Goal: Transaction & Acquisition: Purchase product/service

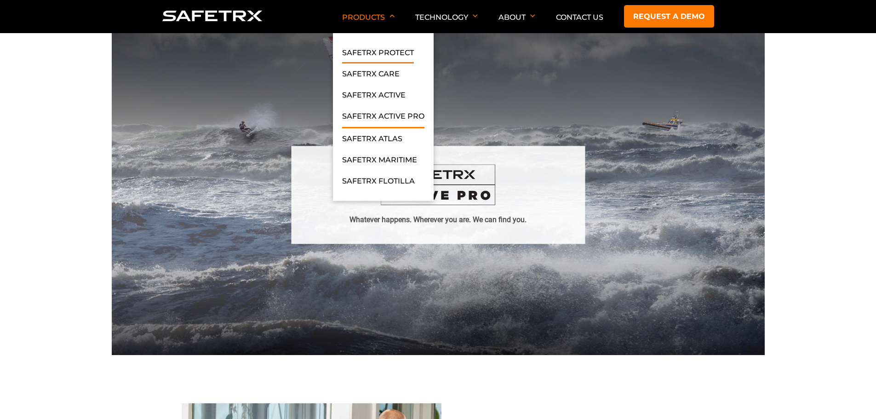
click at [370, 50] on link "SafeTrx Protect" at bounding box center [378, 55] width 72 height 17
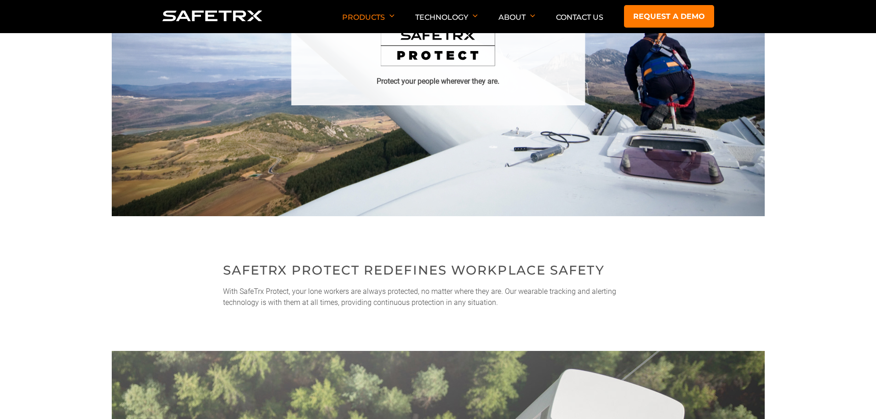
scroll to position [138, 0]
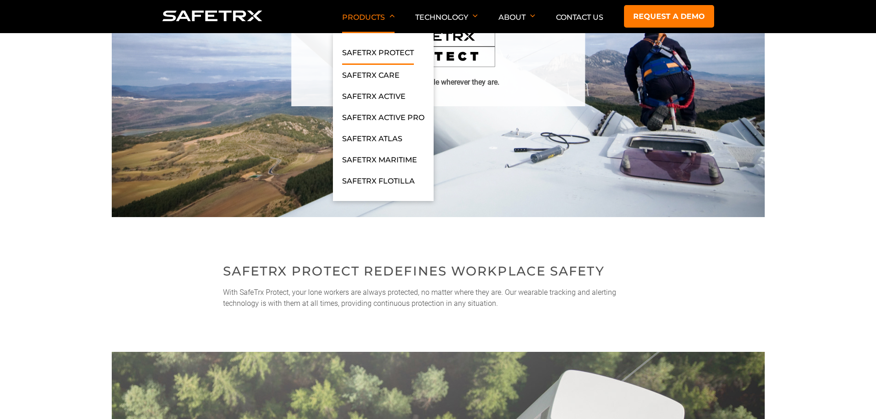
click at [392, 14] on img at bounding box center [391, 15] width 5 height 3
click at [372, 99] on link "SafeTrx Active" at bounding box center [373, 99] width 63 height 17
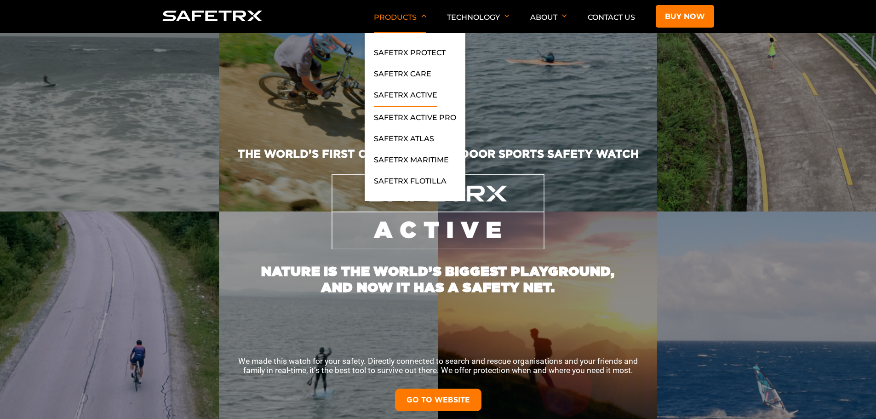
click at [399, 18] on p "Products" at bounding box center [400, 23] width 52 height 20
click at [398, 71] on link "SafeTrx Care" at bounding box center [402, 76] width 57 height 17
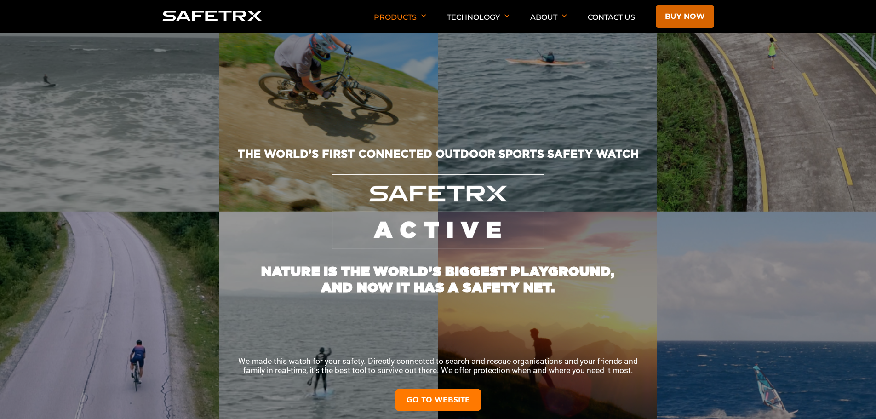
click at [680, 22] on link "Buy now" at bounding box center [684, 16] width 58 height 23
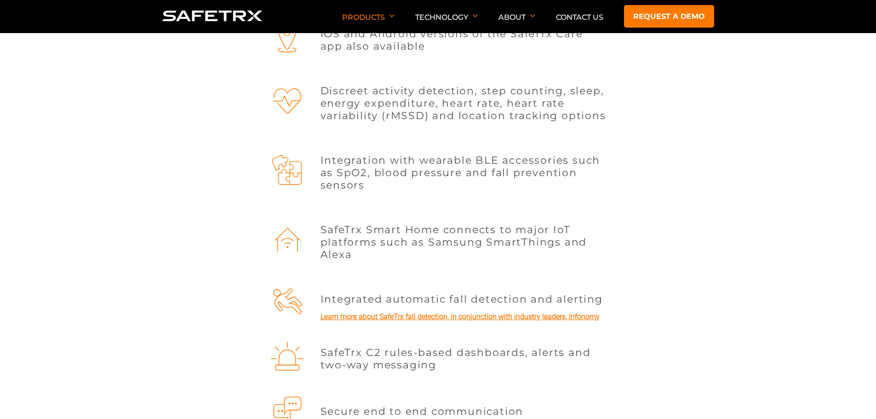
scroll to position [809, 0]
